Goal: Find specific page/section: Find specific page/section

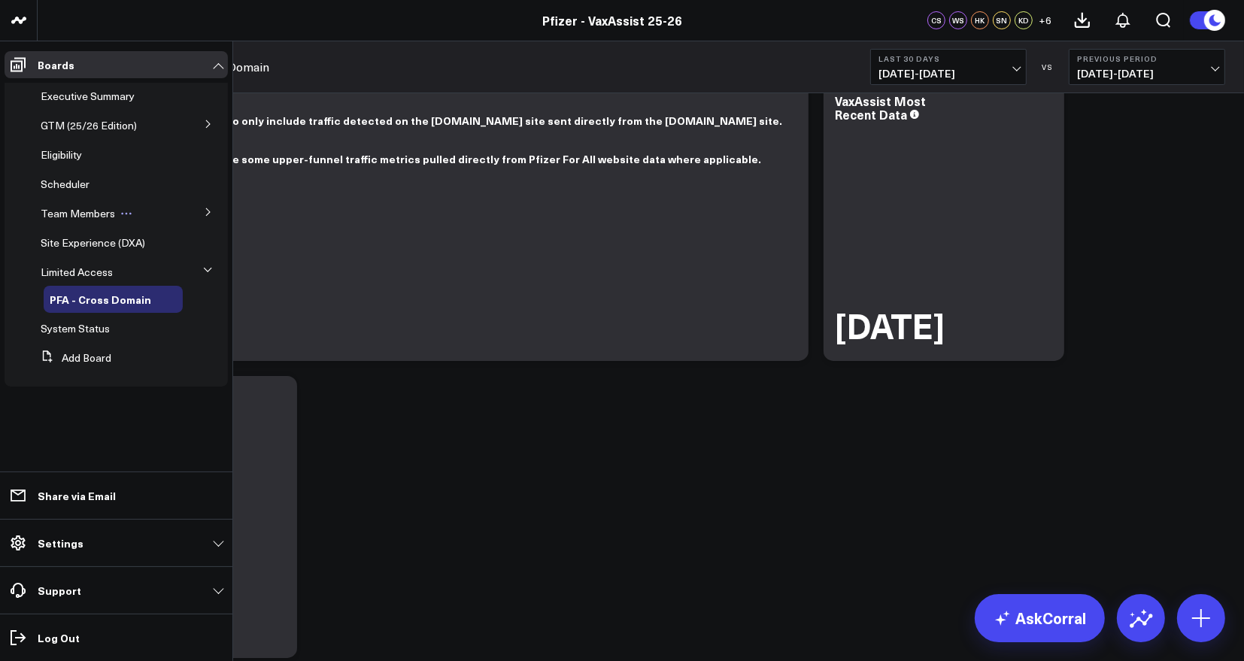
scroll to position [34, 0]
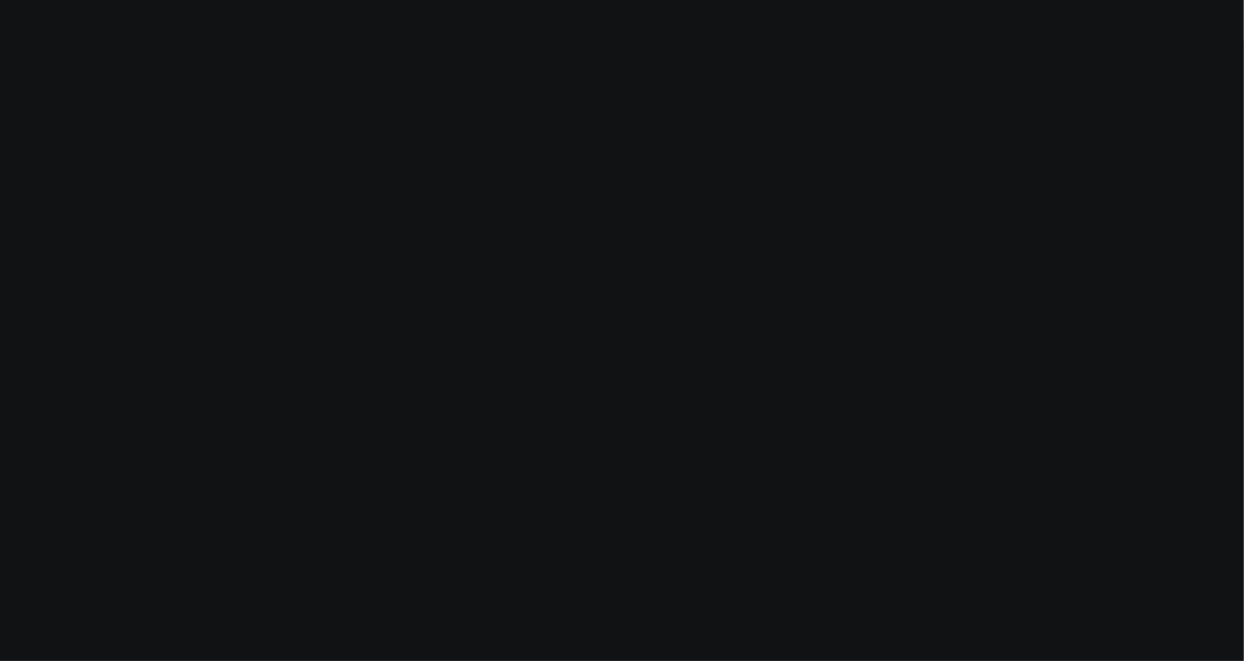
click at [84, 378] on body "Modify via AI Cancel AskCorral This feature is experimental, yet powerful. Alwa…" at bounding box center [622, 330] width 1244 height 661
